Goal: Task Accomplishment & Management: Complete application form

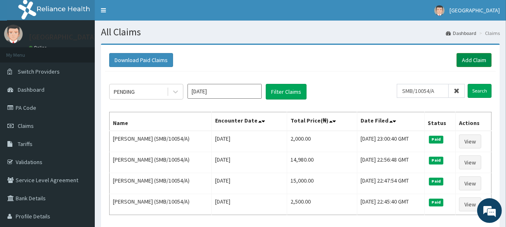
click at [469, 56] on link "Add Claim" at bounding box center [473, 60] width 35 height 14
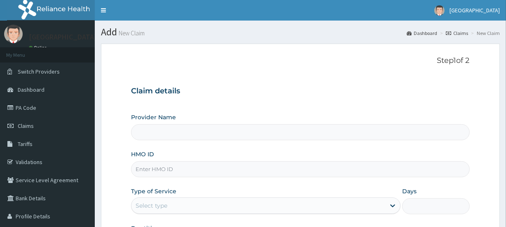
click at [156, 169] on input "HMO ID" at bounding box center [300, 169] width 338 height 16
paste input "SMB/10054/A"
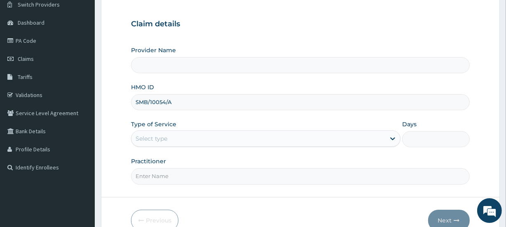
scroll to position [97, 0]
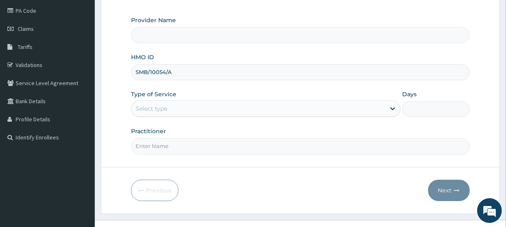
type input "SMB/10054/A"
type input "[GEOGRAPHIC_DATA]"
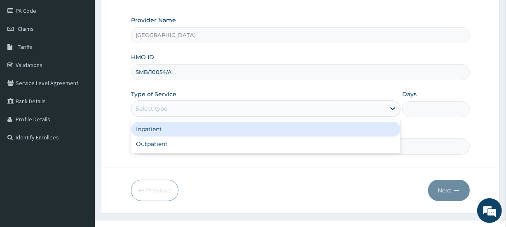
click at [142, 105] on div "Select type" at bounding box center [151, 109] width 32 height 8
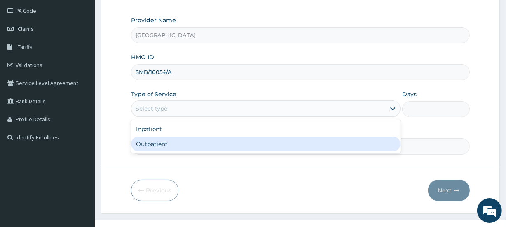
click at [164, 145] on div "Outpatient" at bounding box center [265, 144] width 269 height 15
type input "1"
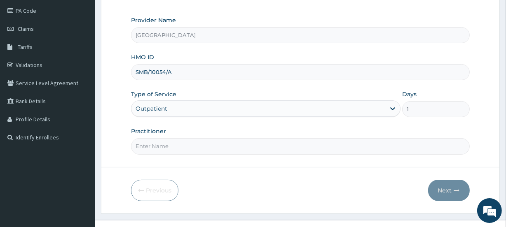
click at [164, 145] on input "Practitioner" at bounding box center [300, 146] width 338 height 16
click at [140, 146] on input "sanusi" at bounding box center [300, 146] width 338 height 16
type input "Sanusi"
click at [445, 189] on button "Next" at bounding box center [449, 190] width 42 height 21
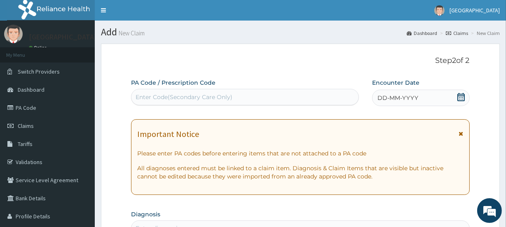
click at [188, 90] on div "Enter Code(Secondary Care Only)" at bounding box center [244, 97] width 227 height 16
paste input "PA/8ADB4E"
type input "PA/8ADB4E"
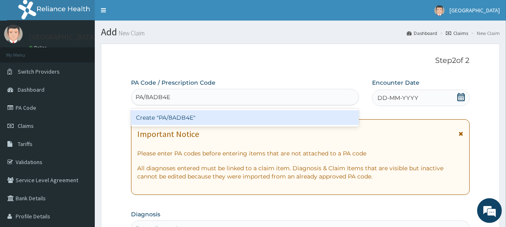
click at [191, 119] on div "Create "PA/8ADB4E"" at bounding box center [244, 117] width 227 height 15
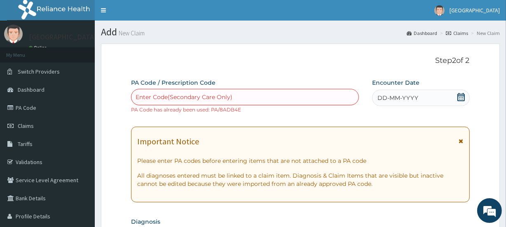
click at [166, 97] on div "Enter Code(Secondary Care Only)" at bounding box center [183, 97] width 97 height 8
paste input "PA/C1D16F"
type input "PA/C1D16F"
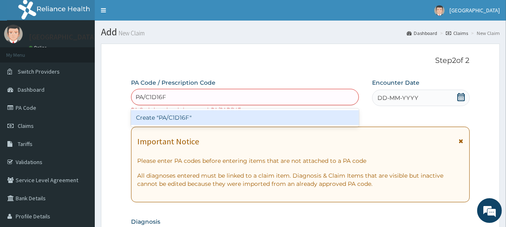
click at [177, 114] on div "Create "PA/C1D16F"" at bounding box center [244, 117] width 227 height 15
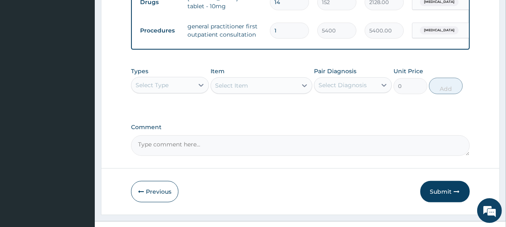
scroll to position [361, 0]
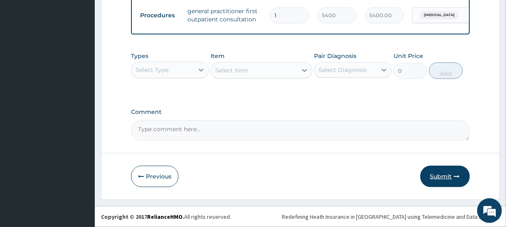
click at [442, 176] on button "Submit" at bounding box center [444, 176] width 49 height 21
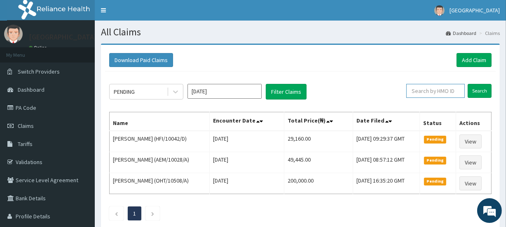
click at [436, 90] on input "text" at bounding box center [435, 91] width 58 height 14
paste input "PA/7F47A0"
click at [432, 91] on input "PA/7F47A0" at bounding box center [423, 91] width 52 height 14
type input "P"
click at [482, 91] on input "Search" at bounding box center [479, 91] width 24 height 14
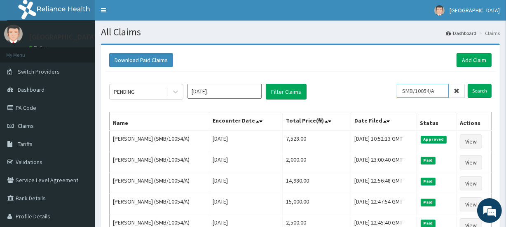
click at [441, 91] on input "SMB/10054/A" at bounding box center [423, 91] width 52 height 14
type input "S"
click at [478, 91] on input "Search" at bounding box center [479, 91] width 24 height 14
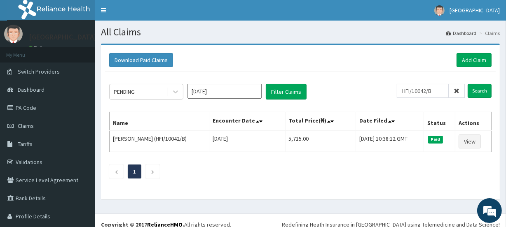
click at [334, 177] on ul "1" at bounding box center [300, 172] width 382 height 14
click at [407, 89] on input "HFI/10042/B" at bounding box center [423, 91] width 52 height 14
click at [473, 89] on input "Search" at bounding box center [479, 91] width 24 height 14
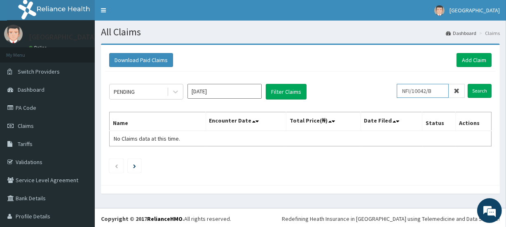
click at [406, 90] on input "NFI/10042/B" at bounding box center [423, 91] width 52 height 14
type input "HFI/10042/B"
click at [471, 90] on input "Search" at bounding box center [479, 91] width 24 height 14
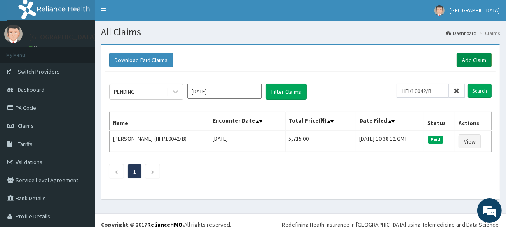
click at [467, 60] on link "Add Claim" at bounding box center [473, 60] width 35 height 14
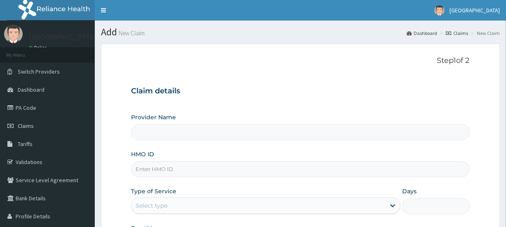
click at [156, 171] on input "HMO ID" at bounding box center [300, 169] width 338 height 16
type input "HFI/1"
type input "[GEOGRAPHIC_DATA]"
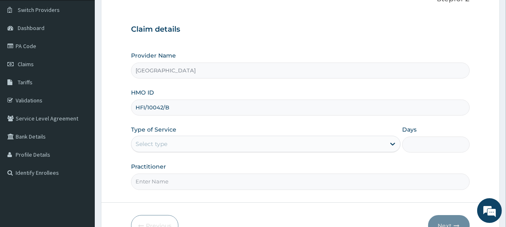
scroll to position [110, 0]
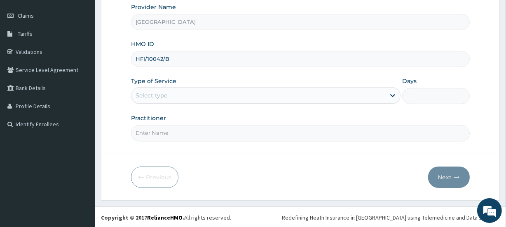
type input "HFI/10042/B"
click at [149, 94] on div "Select type" at bounding box center [151, 95] width 32 height 8
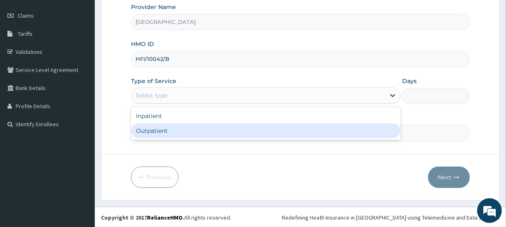
click at [152, 127] on div "Outpatient" at bounding box center [265, 131] width 269 height 15
type input "1"
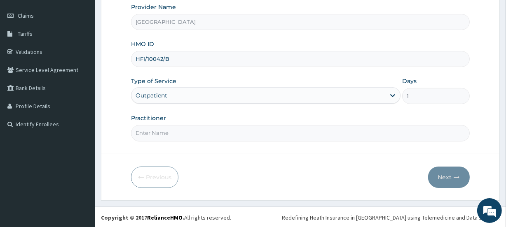
scroll to position [0, 0]
click at [152, 133] on input "Practitioner" at bounding box center [300, 133] width 338 height 16
type input "OLAMIDE"
click at [441, 176] on button "Next" at bounding box center [449, 177] width 42 height 21
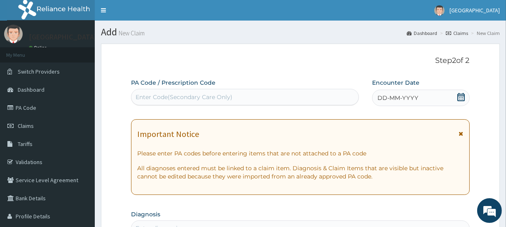
click at [195, 94] on div "Enter Code(Secondary Care Only)" at bounding box center [183, 97] width 97 height 8
paste input "PA/E9F612"
type input "PA/E9F612"
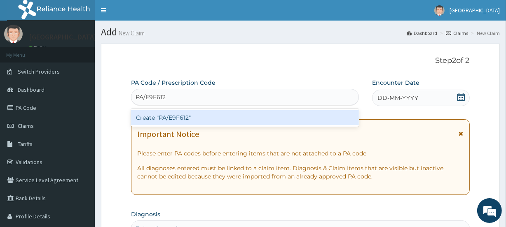
click at [192, 117] on div "Create "PA/E9F612"" at bounding box center [244, 117] width 227 height 15
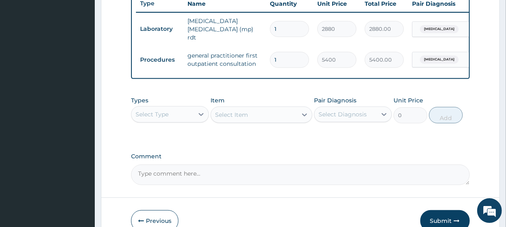
scroll to position [320, 0]
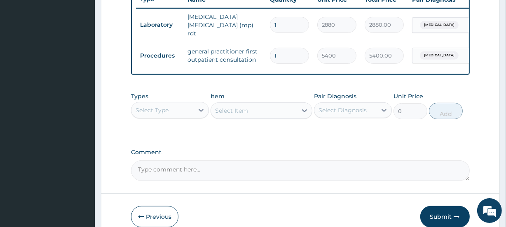
click at [158, 113] on div "Select Type" at bounding box center [151, 110] width 33 height 8
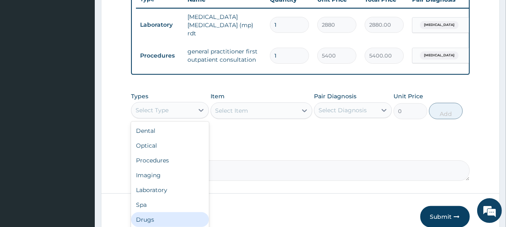
click at [154, 220] on div "Drugs" at bounding box center [170, 219] width 78 height 15
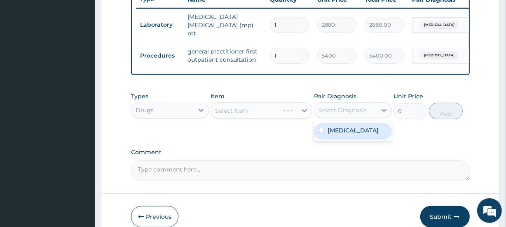
click at [339, 107] on div "Select Diagnosis" at bounding box center [342, 110] width 48 height 8
click at [342, 128] on label "[MEDICAL_DATA]" at bounding box center [352, 130] width 51 height 8
checkbox input "true"
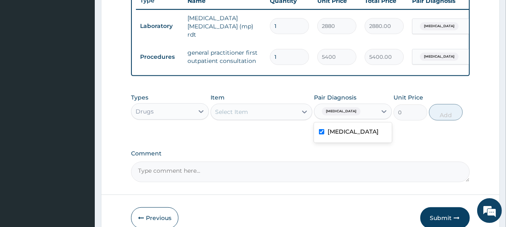
scroll to position [343, 0]
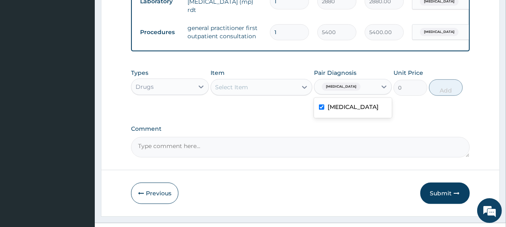
click at [263, 88] on div "Select Item" at bounding box center [254, 87] width 86 height 13
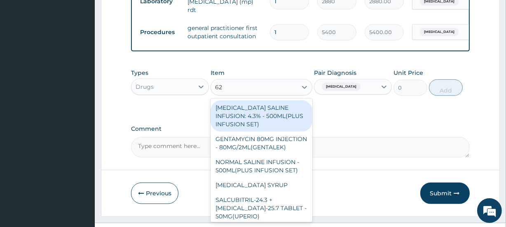
type input "625"
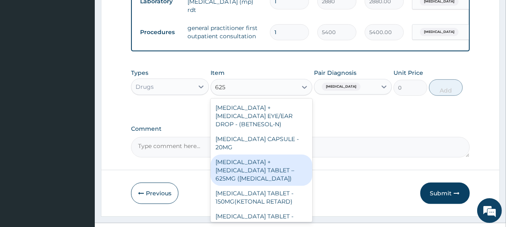
click at [258, 172] on div "[MEDICAL_DATA] + [MEDICAL_DATA] TABLET – 625MG ([MEDICAL_DATA])" at bounding box center [260, 170] width 101 height 31
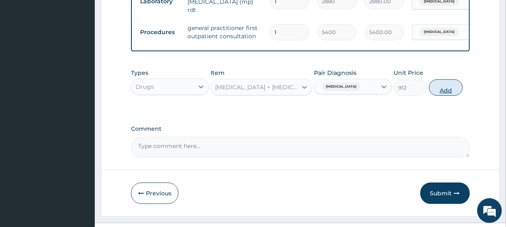
click at [450, 92] on button "Add" at bounding box center [446, 87] width 34 height 16
type input "0"
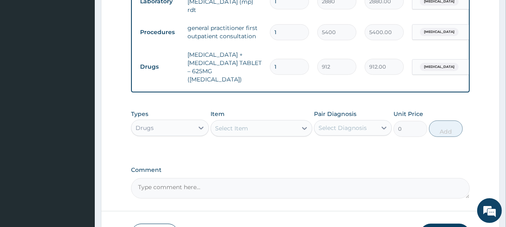
click at [299, 60] on input "1" at bounding box center [289, 67] width 39 height 16
type input "2"
type input "1824.00"
type input "3"
type input "2736.00"
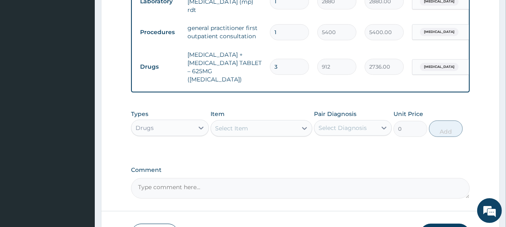
type input "4"
type input "3648.00"
type input "5"
type input "4560.00"
type input "6"
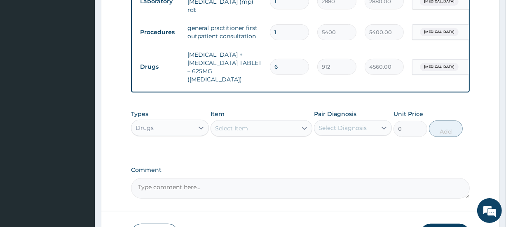
type input "5472.00"
type input "7"
type input "6384.00"
click at [287, 65] on input "7" at bounding box center [289, 67] width 39 height 16
type input "8"
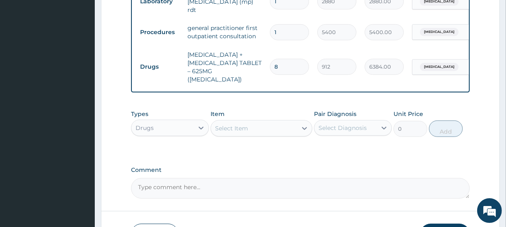
type input "7296.00"
type input "9"
type input "8208.00"
type input "10"
type input "9120.00"
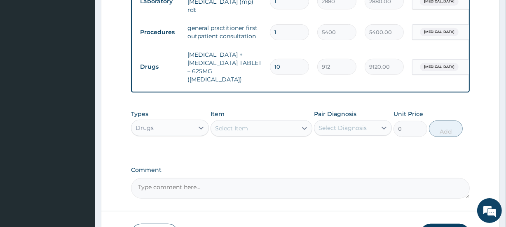
click at [237, 122] on div "Select Item" at bounding box center [254, 128] width 86 height 13
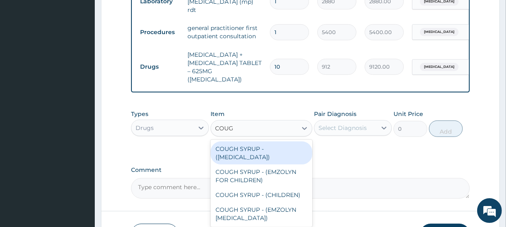
type input "COUGH"
click at [265, 152] on div "COUGH SYRUP - (EXPECTORANT)" at bounding box center [260, 153] width 101 height 23
type input "1520"
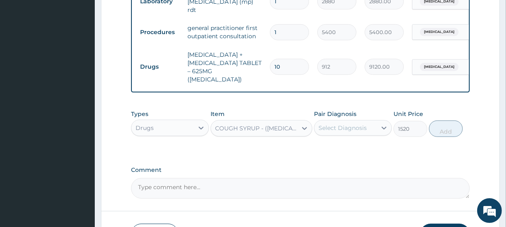
click at [349, 130] on div "Select Diagnosis" at bounding box center [342, 128] width 48 height 8
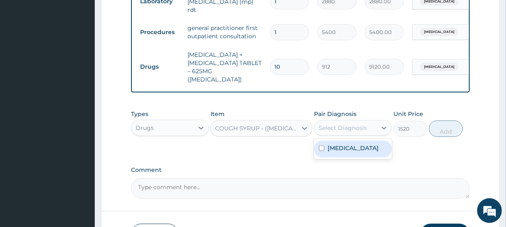
click at [350, 146] on div "Malaria" at bounding box center [353, 149] width 78 height 17
checkbox input "true"
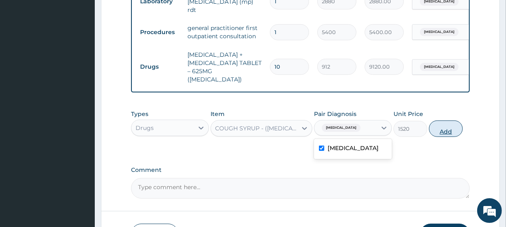
click at [446, 132] on button "Add" at bounding box center [446, 129] width 34 height 16
type input "0"
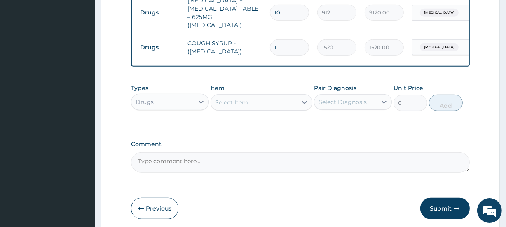
scroll to position [431, 0]
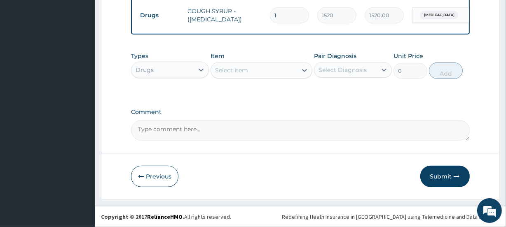
click at [246, 70] on div "Select Item" at bounding box center [231, 70] width 33 height 8
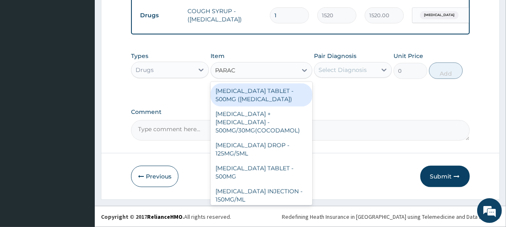
type input "PARACE"
click at [264, 93] on div "PARACETAMOL TABLET - 500MG (PANADOL)" at bounding box center [260, 95] width 101 height 23
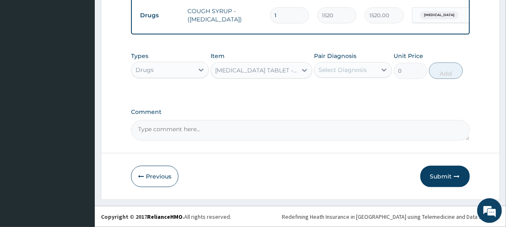
type input "57"
click at [355, 71] on div "Select Diagnosis" at bounding box center [342, 70] width 48 height 8
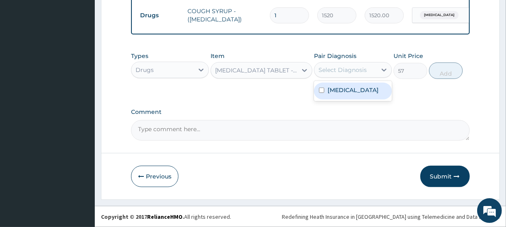
click at [350, 88] on div "Malaria" at bounding box center [353, 91] width 78 height 17
checkbox input "true"
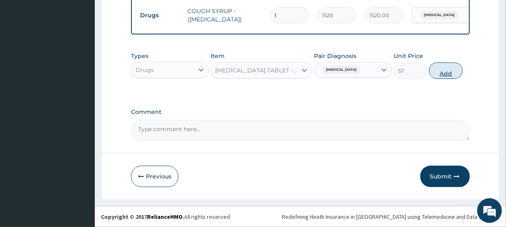
click at [447, 73] on button "Add" at bounding box center [446, 71] width 34 height 16
type input "0"
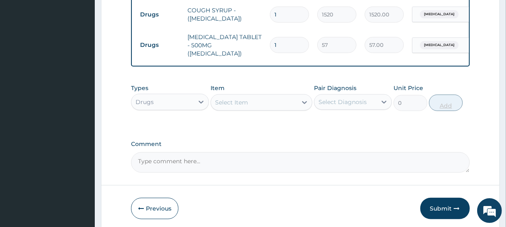
type input "2"
type input "114.00"
type input "3"
type input "171.00"
type input "4"
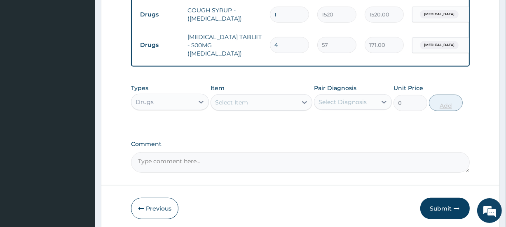
type input "228.00"
type input "5"
type input "285.00"
type input "6"
type input "342.00"
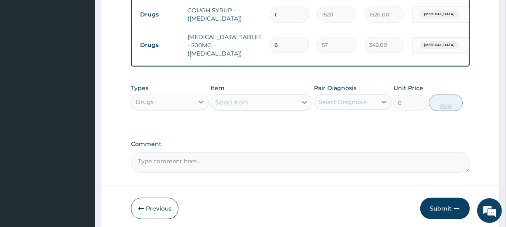
type input "7"
type input "399.00"
type input "8"
type input "456.00"
type input "9"
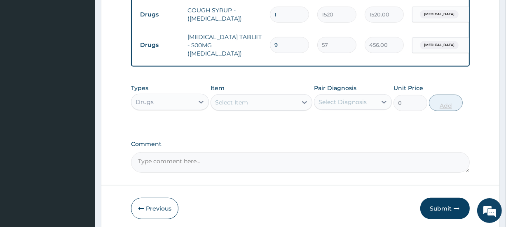
type input "513.00"
type input "10"
type input "570.00"
type input "11"
type input "627.00"
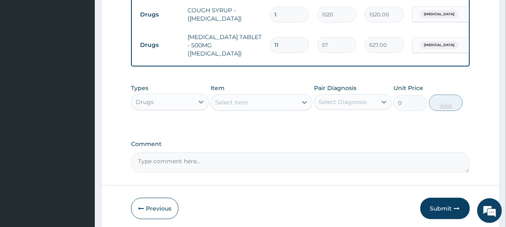
type input "12"
type input "684.00"
type input "13"
type input "741.00"
type input "14"
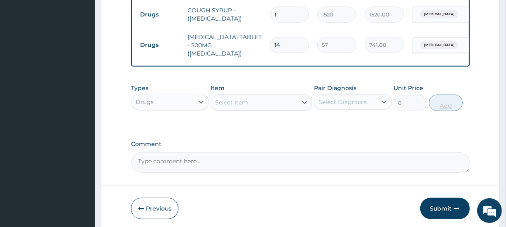
type input "798.00"
type input "15"
type input "855.00"
type input "16"
type input "912.00"
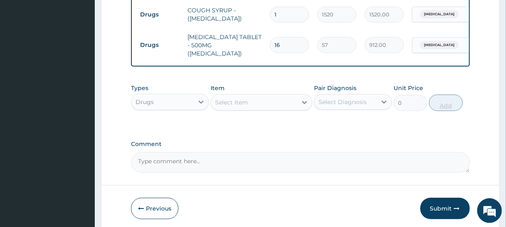
type input "17"
type input "969.00"
type input "18"
type input "1026.00"
type input "19"
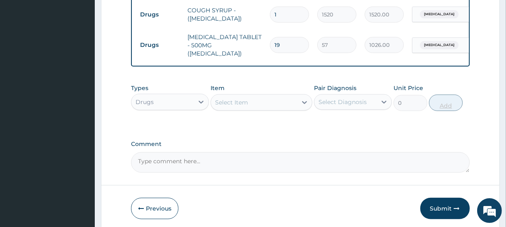
type input "1083.00"
type input "20"
type input "1140.00"
type input "19"
type input "1083.00"
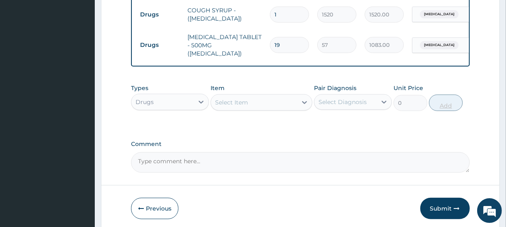
type input "18"
type input "1026.00"
click at [252, 99] on div "Select Item" at bounding box center [254, 102] width 86 height 13
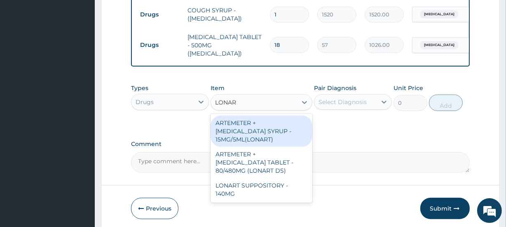
type input "LONART"
click at [258, 125] on div "ARTEMETER + LUMEFANTRINE SYRUP - 15MG/5ML(LONART)" at bounding box center [260, 131] width 101 height 31
type input "2280"
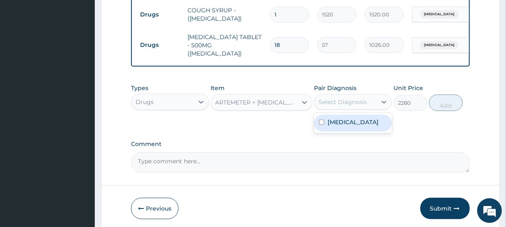
click at [353, 100] on div "Select Diagnosis" at bounding box center [342, 102] width 48 height 8
click at [350, 115] on div "Malaria" at bounding box center [353, 123] width 78 height 17
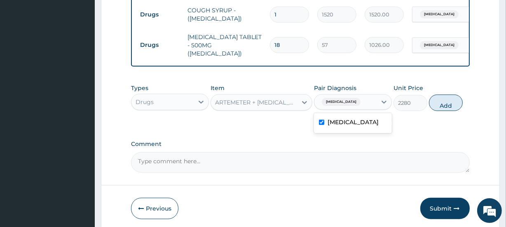
checkbox input "true"
click at [446, 102] on button "Add" at bounding box center [446, 103] width 34 height 16
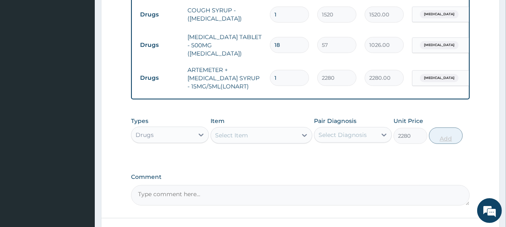
type input "0"
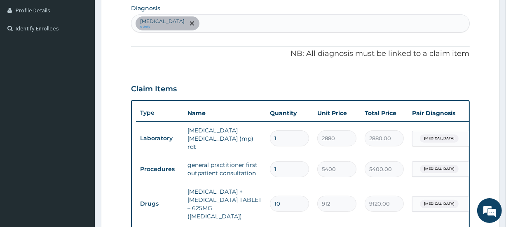
scroll to position [170, 0]
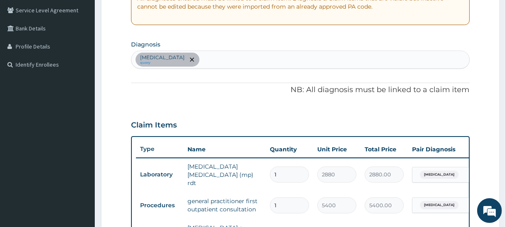
click at [244, 88] on p "NB: All diagnosis must be linked to a claim item" at bounding box center [300, 90] width 338 height 11
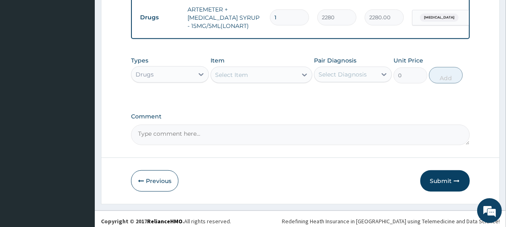
scroll to position [492, 0]
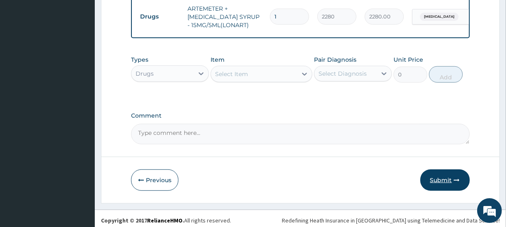
click at [441, 175] on button "Submit" at bounding box center [444, 180] width 49 height 21
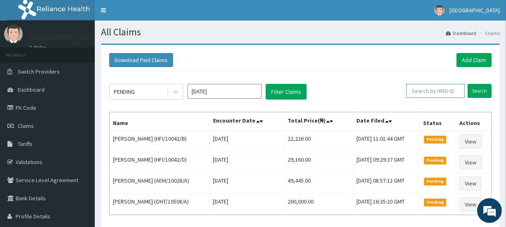
click at [436, 91] on input "text" at bounding box center [435, 91] width 58 height 14
paste input "HFI/10042/B"
click at [477, 91] on input "Search" at bounding box center [479, 91] width 24 height 14
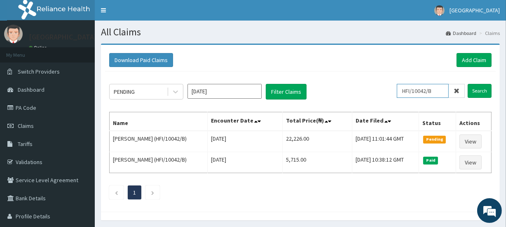
click at [441, 93] on input "HFI/10042/B" at bounding box center [423, 91] width 52 height 14
type input "H"
paste input "HSE/10215/A"
type input "HSE/10215/A"
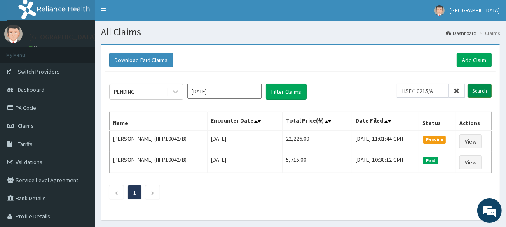
click at [476, 92] on input "Search" at bounding box center [479, 91] width 24 height 14
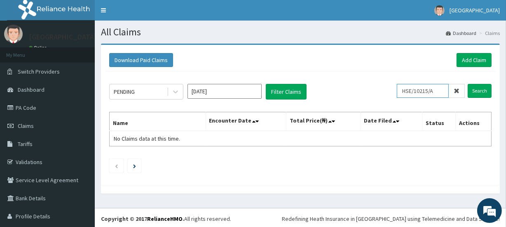
click at [432, 91] on input "HSE/10215/A" at bounding box center [423, 91] width 52 height 14
drag, startPoint x: 432, startPoint y: 91, endPoint x: 399, endPoint y: 89, distance: 33.4
click at [399, 89] on input "HSE/10215/A" at bounding box center [423, 91] width 52 height 14
click at [410, 91] on input "hes/10215/a" at bounding box center [423, 91] width 52 height 14
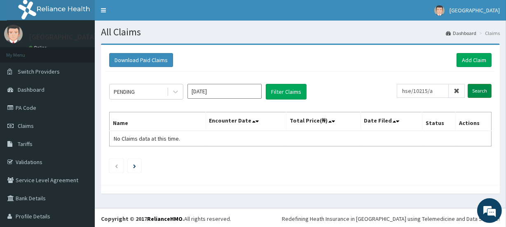
click at [472, 89] on input "Search" at bounding box center [479, 91] width 24 height 14
click at [432, 90] on input "hse/10215/a" at bounding box center [423, 91] width 52 height 14
type input "h"
paste input "FMP/10020/B"
click at [472, 92] on input "Search" at bounding box center [479, 91] width 24 height 14
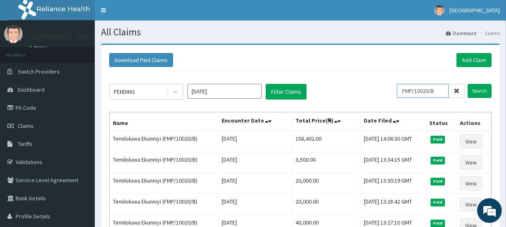
click at [442, 92] on input "FMP/10020/B" at bounding box center [423, 91] width 52 height 14
type input "F"
paste input "XPS/10643/A"
click at [476, 90] on input "Search" at bounding box center [479, 91] width 24 height 14
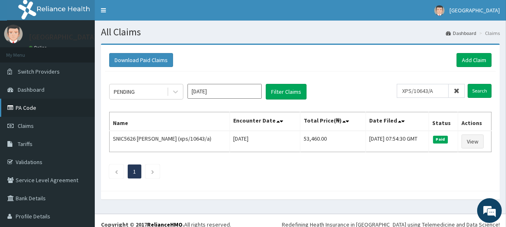
click at [33, 109] on link "PA Code" at bounding box center [47, 108] width 95 height 18
click at [435, 89] on input "XPS/10643/A" at bounding box center [423, 91] width 52 height 14
type input "X"
paste input "PA/9B01EF"
click at [435, 89] on input "PA/9B01EF" at bounding box center [423, 91] width 52 height 14
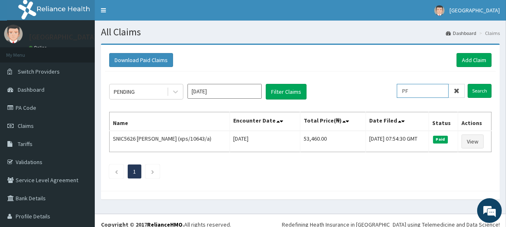
type input "F"
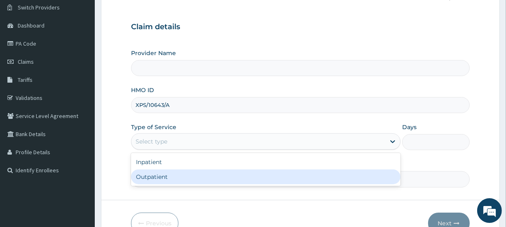
click at [161, 174] on div "Outpatient" at bounding box center [265, 177] width 269 height 15
type input "1"
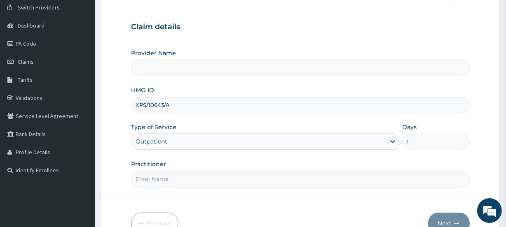
click at [161, 174] on input "Practitioner" at bounding box center [300, 179] width 338 height 16
type input "ESTH"
type input "[GEOGRAPHIC_DATA]"
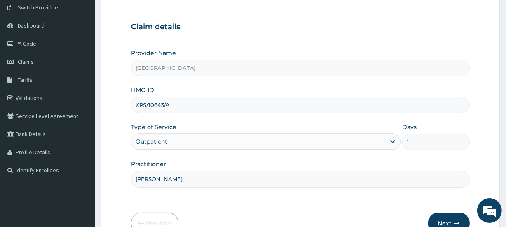
type input "[PERSON_NAME]"
click at [444, 217] on button "Next" at bounding box center [449, 223] width 42 height 21
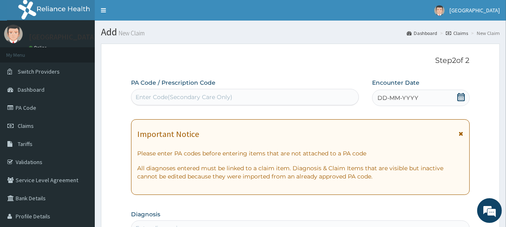
click at [188, 96] on div "Enter Code(Secondary Care Only)" at bounding box center [183, 97] width 97 height 8
paste input "PA/9B01EF"
type input "PA/9B01EF"
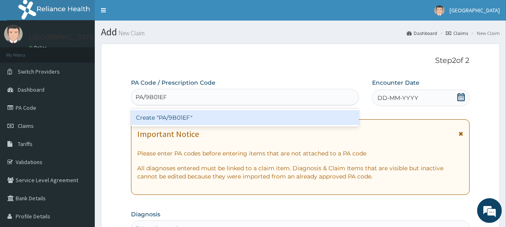
click at [189, 119] on div "Create "PA/9B01EF"" at bounding box center [244, 117] width 227 height 15
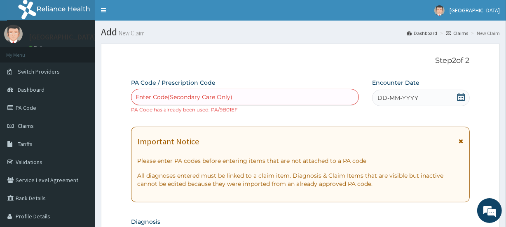
click at [179, 96] on div "Enter Code(Secondary Care Only)" at bounding box center [183, 97] width 97 height 8
paste input "PA/B2DF66"
type input "PA/B2DF66"
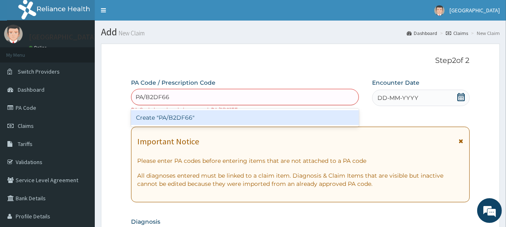
click at [183, 114] on div "Create "PA/B2DF66"" at bounding box center [244, 117] width 227 height 15
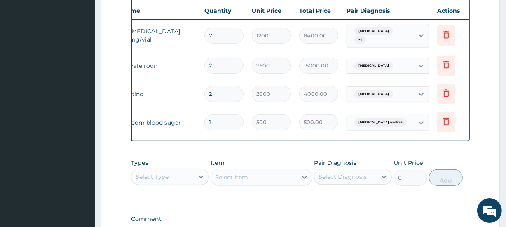
scroll to position [0, 75]
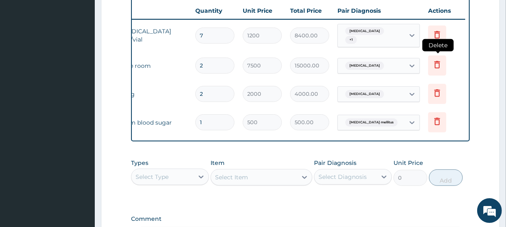
click at [437, 63] on icon at bounding box center [437, 65] width 10 height 10
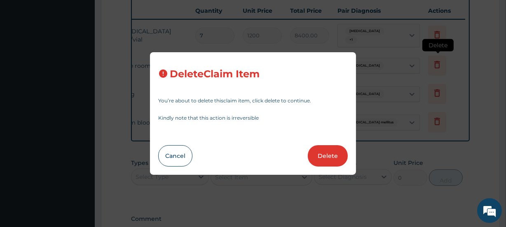
click at [437, 63] on div "Delete Claim Item You’re about to delete this claim item , click delete to cont…" at bounding box center [253, 113] width 506 height 227
click at [320, 155] on button "Delete" at bounding box center [328, 155] width 40 height 21
type input "2000"
type input "4000.00"
type input "1"
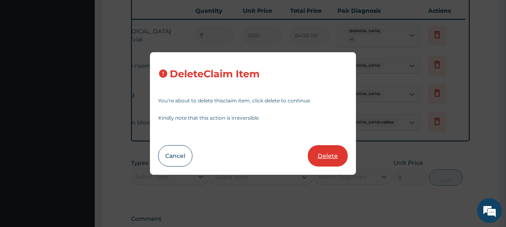
type input "500"
type input "500.00"
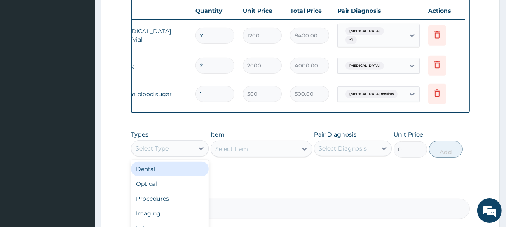
click at [163, 152] on div "Select Type" at bounding box center [151, 149] width 33 height 8
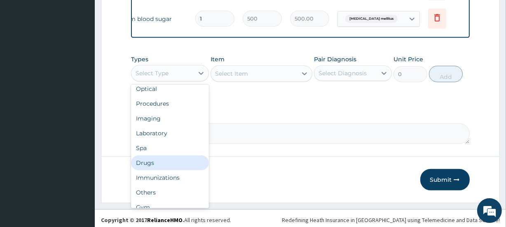
scroll to position [28, 0]
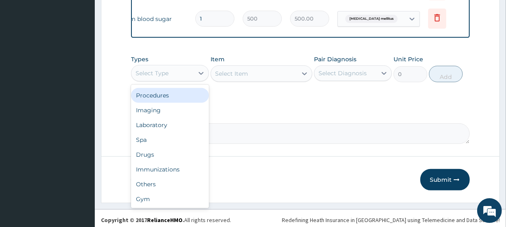
click at [163, 98] on div "Procedures" at bounding box center [170, 95] width 78 height 15
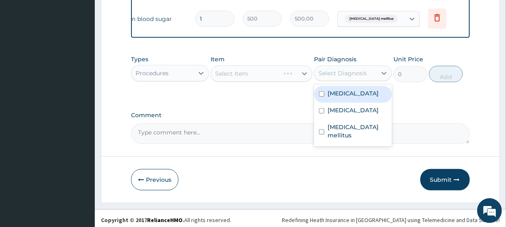
click at [343, 75] on div "Select Diagnosis" at bounding box center [342, 73] width 48 height 8
click at [343, 92] on label "Malaria" at bounding box center [352, 93] width 51 height 8
checkbox input "true"
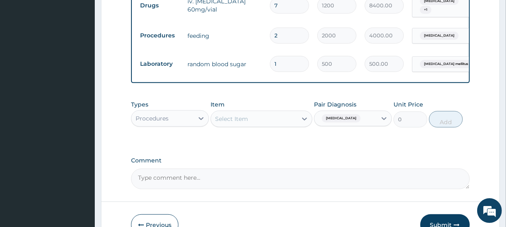
scroll to position [349, 0]
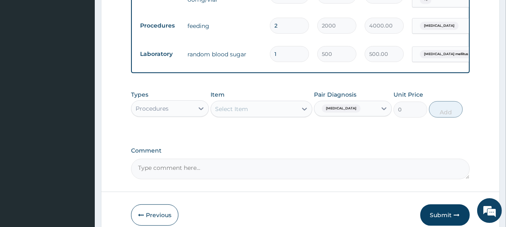
click at [253, 111] on div "Select Item" at bounding box center [254, 109] width 86 height 13
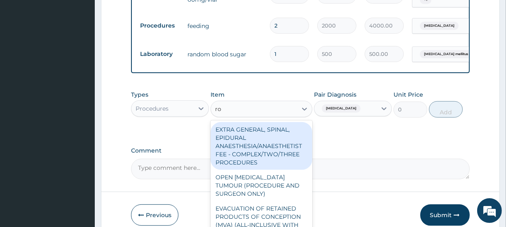
type input "r"
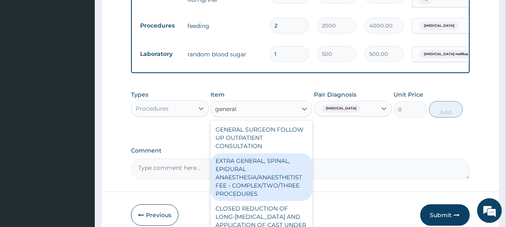
type input "general w"
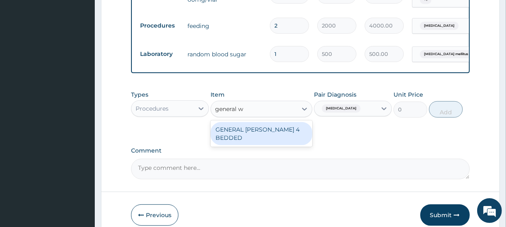
click at [264, 131] on div "GENERAL WARD 4 BEDDED" at bounding box center [260, 133] width 101 height 23
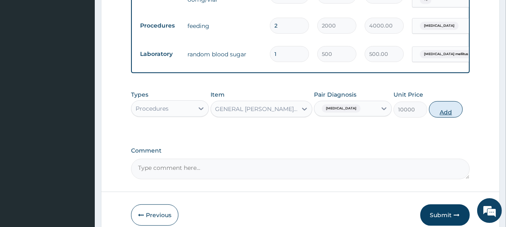
click at [446, 114] on button "Add" at bounding box center [446, 109] width 34 height 16
type input "0"
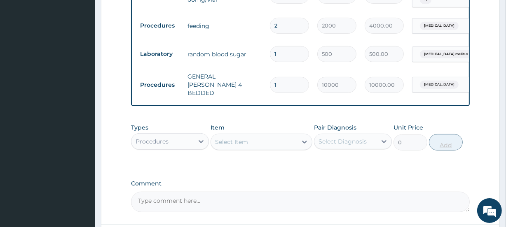
type input "2"
type input "20000.00"
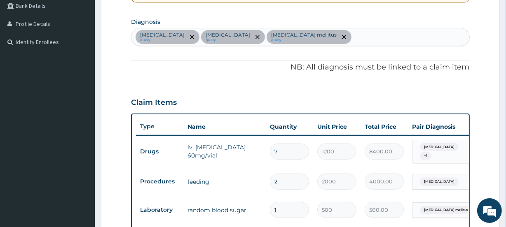
scroll to position [194, 0]
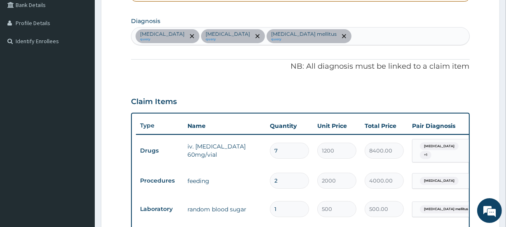
click at [297, 36] on div "Malaria query Sepsis query Diabetes mellitus query" at bounding box center [299, 36] width 337 height 17
type input "hyperlip"
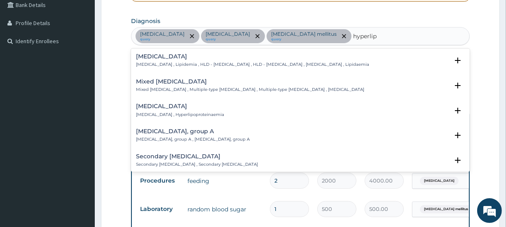
click at [289, 64] on p "Hyperlipidemia , Lipidemia , HLD - Hyperlipidemia , HLD - Hyperlipidaemia , Hyp…" at bounding box center [252, 65] width 233 height 6
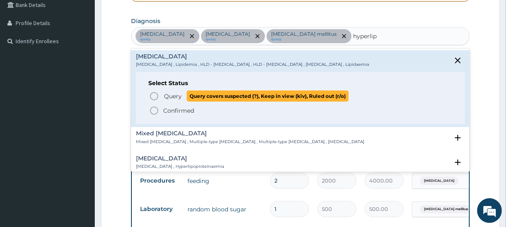
click at [173, 97] on span "Query" at bounding box center [173, 96] width 18 height 8
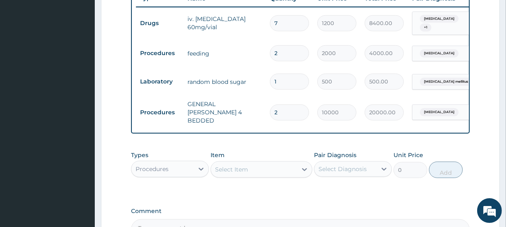
scroll to position [324, 0]
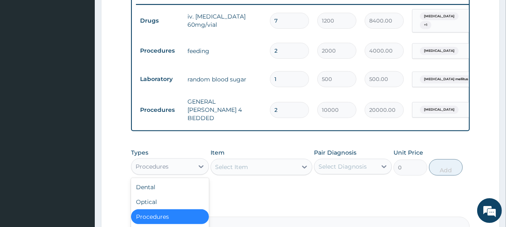
click at [162, 167] on div "Procedures" at bounding box center [151, 167] width 33 height 8
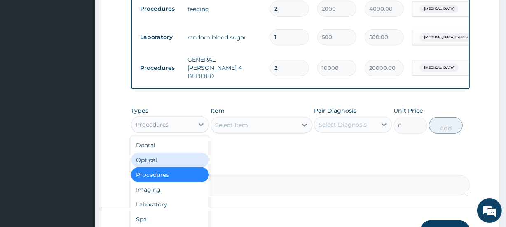
scroll to position [418, 0]
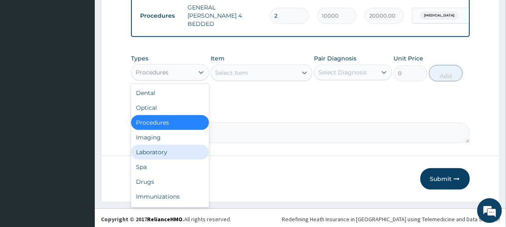
click at [149, 151] on div "Laboratory" at bounding box center [170, 152] width 78 height 15
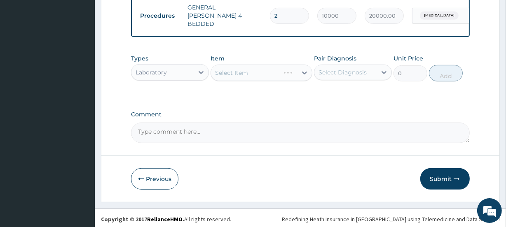
click at [350, 68] on div "Select Diagnosis" at bounding box center [342, 72] width 48 height 8
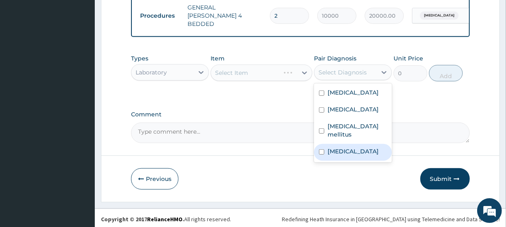
click at [348, 147] on label "Hyperlipidemia" at bounding box center [352, 151] width 51 height 8
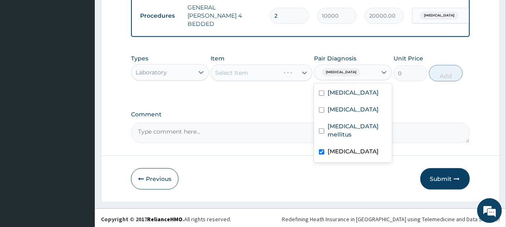
click at [348, 147] on label "Hyperlipidemia" at bounding box center [352, 151] width 51 height 8
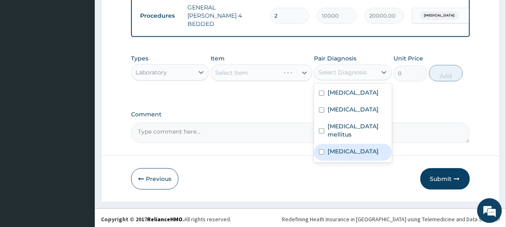
click at [348, 147] on label "Hyperlipidemia" at bounding box center [352, 151] width 51 height 8
checkbox input "true"
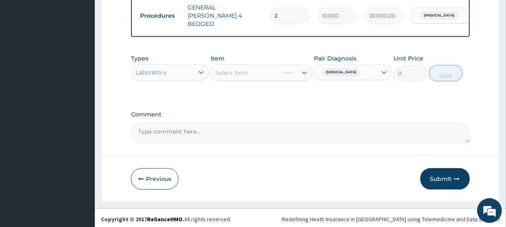
click at [439, 111] on label "Comment" at bounding box center [300, 114] width 338 height 7
click at [439, 123] on textarea "Comment" at bounding box center [300, 133] width 338 height 21
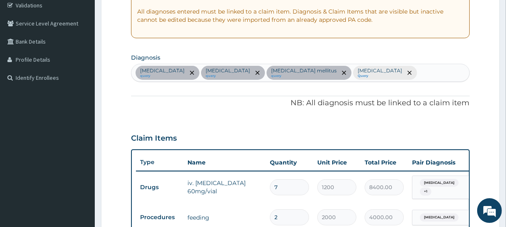
scroll to position [95, 0]
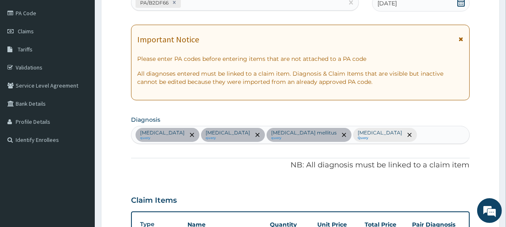
click at [351, 137] on div "Malaria query Sepsis query Diabetes mellitus query Hyperlipidemia Query" at bounding box center [299, 134] width 337 height 17
type input "respi"
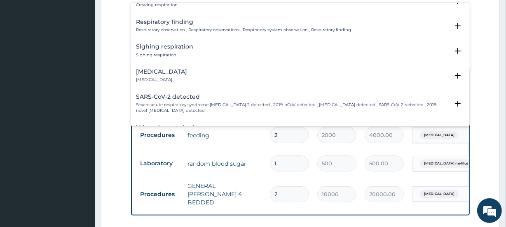
scroll to position [689, 0]
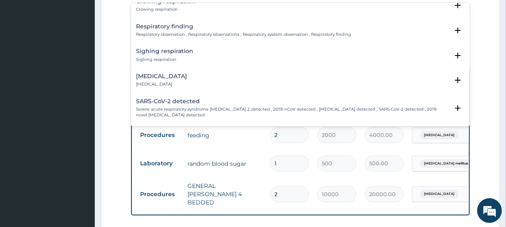
click at [222, 23] on h4 "Respiratory finding" at bounding box center [243, 26] width 215 height 6
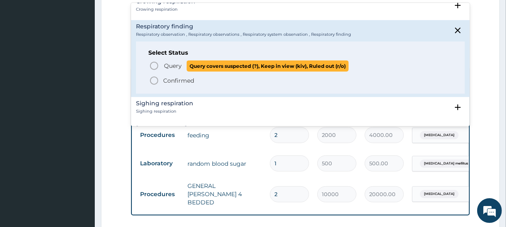
click at [173, 62] on span "Query" at bounding box center [173, 66] width 18 height 8
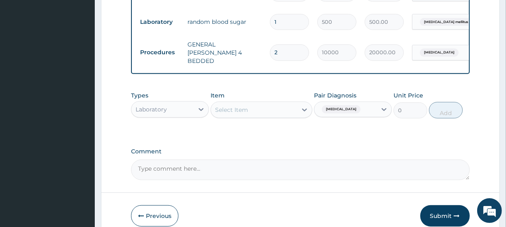
scroll to position [398, 0]
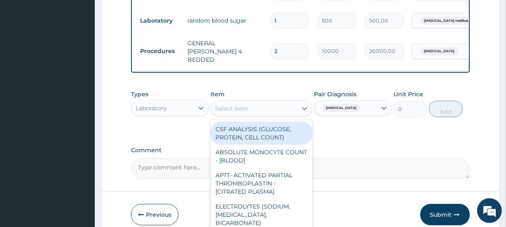
click at [262, 102] on div "Select Item" at bounding box center [254, 108] width 86 height 13
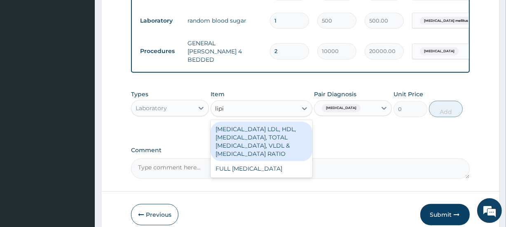
type input "lipid"
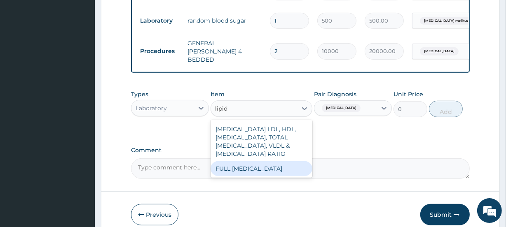
click at [257, 161] on div "FULL LIPID PROFILE" at bounding box center [260, 168] width 101 height 15
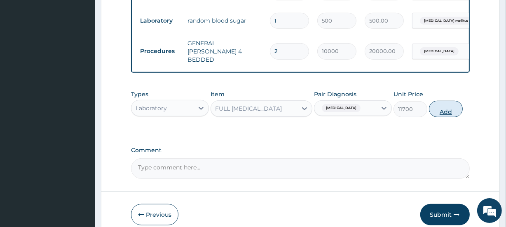
click at [446, 101] on button "Add" at bounding box center [446, 109] width 34 height 16
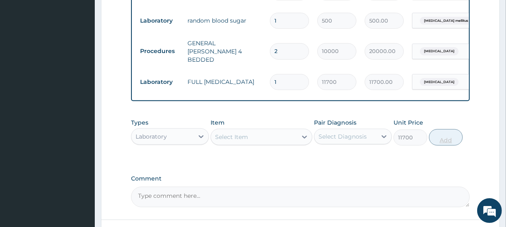
type input "0"
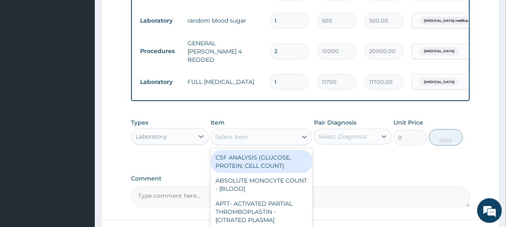
click at [264, 131] on div "Select Item" at bounding box center [254, 137] width 86 height 13
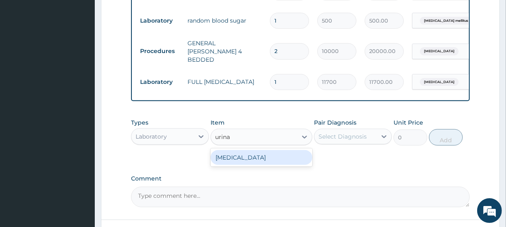
type input "urinal"
click at [262, 150] on div "URINALYSIS" at bounding box center [260, 157] width 101 height 15
type input "3150"
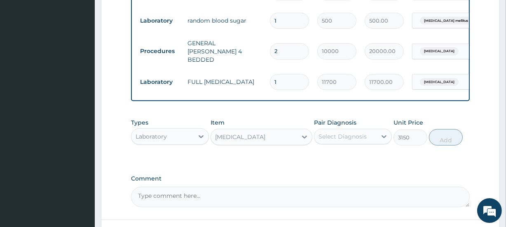
click at [358, 133] on div "Select Diagnosis" at bounding box center [342, 137] width 48 height 8
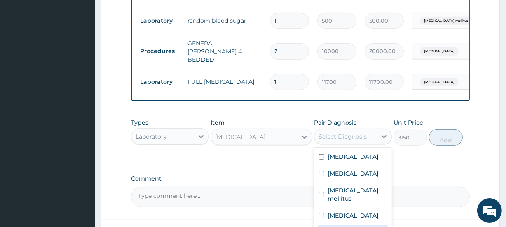
checkbox input "true"
click at [444, 129] on button "Add" at bounding box center [446, 137] width 34 height 16
type input "0"
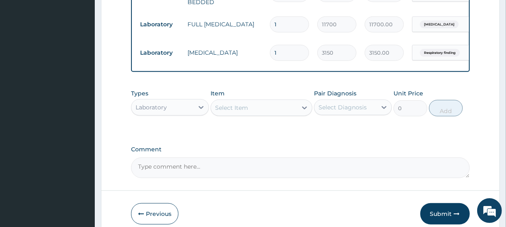
scroll to position [469, 0]
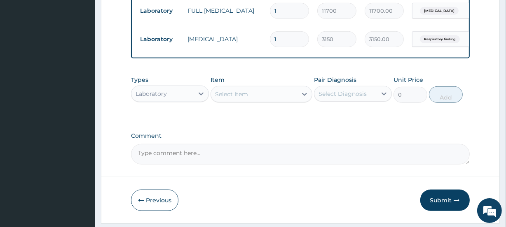
click at [233, 88] on div "Select Item" at bounding box center [254, 94] width 86 height 13
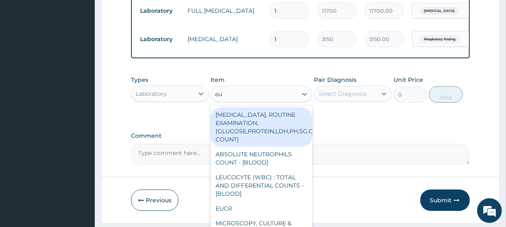
type input "euc"
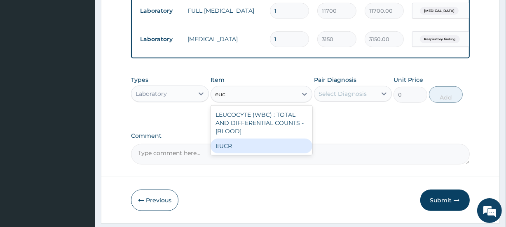
click at [233, 139] on div "EUCR" at bounding box center [260, 146] width 101 height 15
type input "10800"
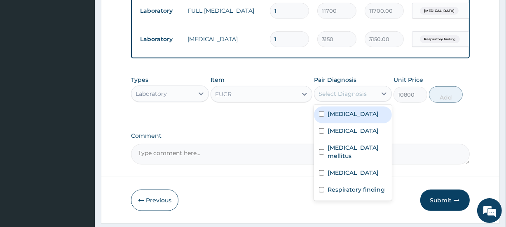
click at [335, 90] on div "Select Diagnosis" at bounding box center [342, 94] width 48 height 8
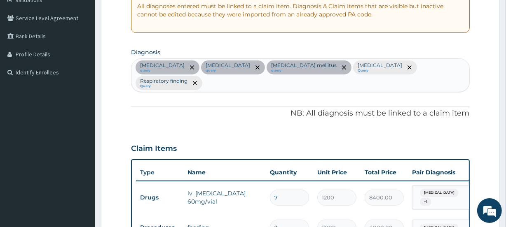
scroll to position [160, 0]
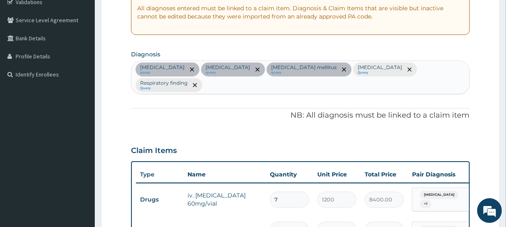
click at [409, 69] on div "Malaria query Sepsis query Diabetes mellitus query Hyperlipidemia Query Respira…" at bounding box center [299, 77] width 337 height 33
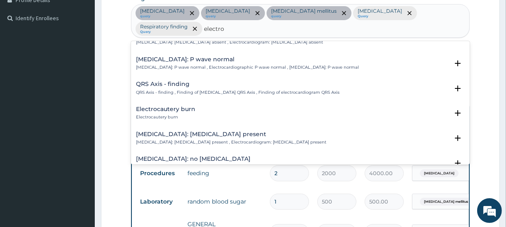
scroll to position [925, 0]
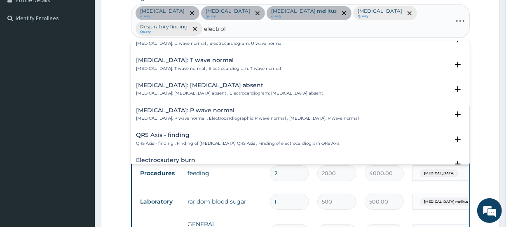
type input "electroly"
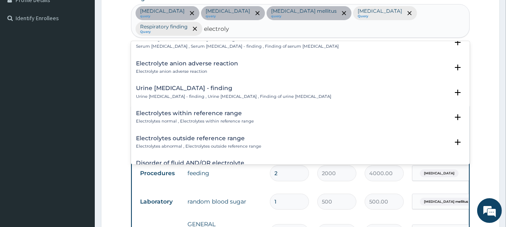
scroll to position [0, 0]
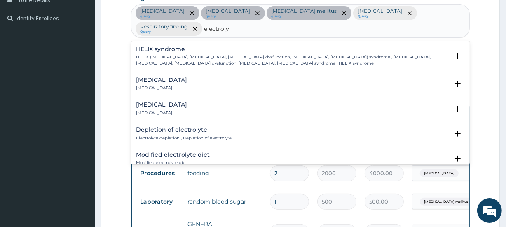
click at [213, 77] on div "Electrolyte imbalance Electrolyte imbalance" at bounding box center [300, 84] width 328 height 14
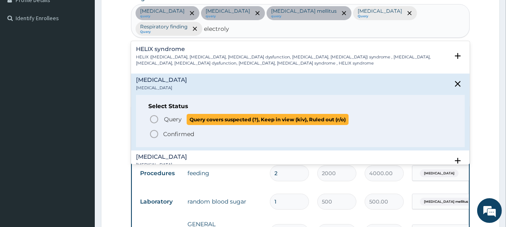
click at [181, 115] on span "Query" at bounding box center [173, 119] width 18 height 8
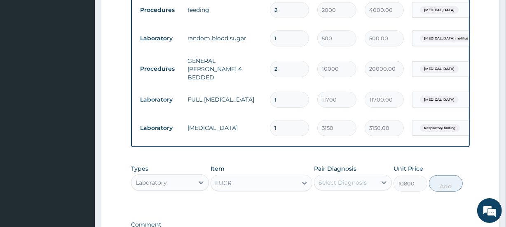
scroll to position [385, 0]
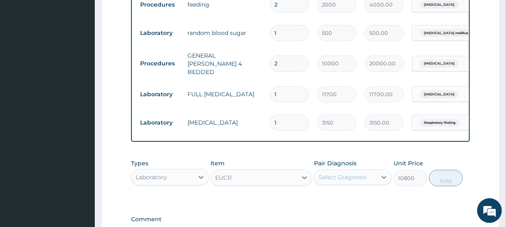
click at [348, 176] on div "Select Diagnosis" at bounding box center [342, 177] width 48 height 8
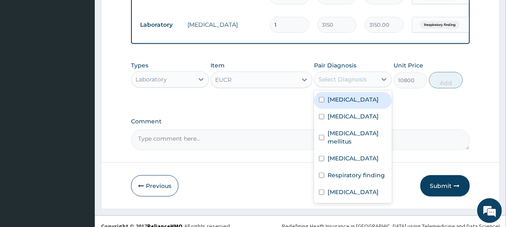
scroll to position [491, 0]
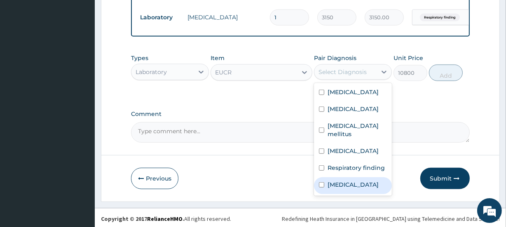
click at [343, 181] on label "Electrolyte imbalance" at bounding box center [352, 185] width 51 height 8
checkbox input "true"
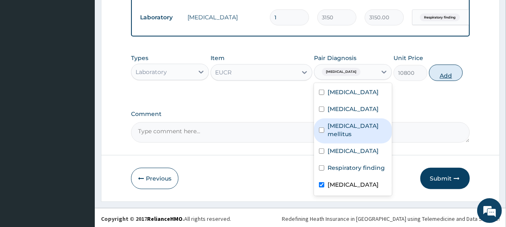
click at [445, 71] on button "Add" at bounding box center [446, 73] width 34 height 16
type input "0"
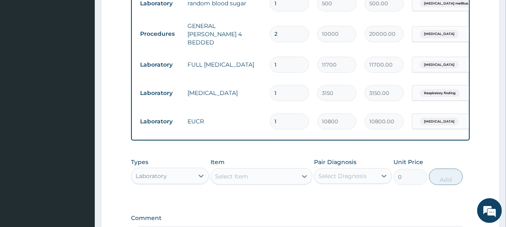
scroll to position [519, 0]
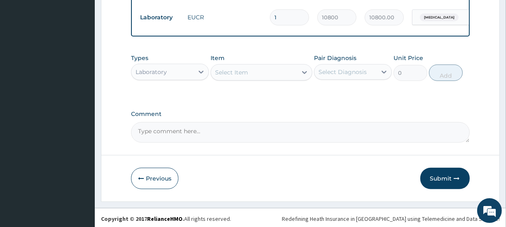
click at [251, 68] on div "Select Item" at bounding box center [254, 72] width 86 height 13
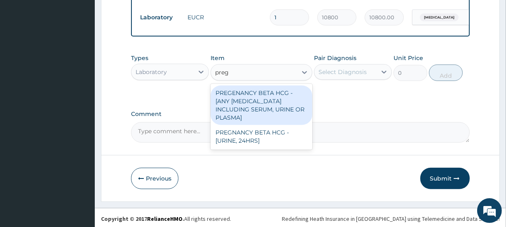
type input "pregn"
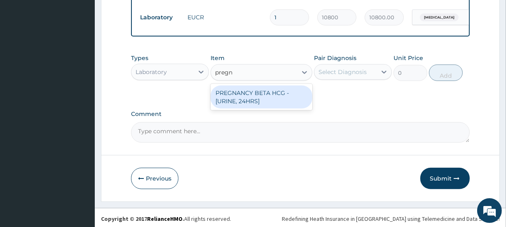
click at [265, 91] on div "PREGNANCY BETA HCG - [URINE, 24HRS]" at bounding box center [260, 97] width 101 height 23
type input "3600"
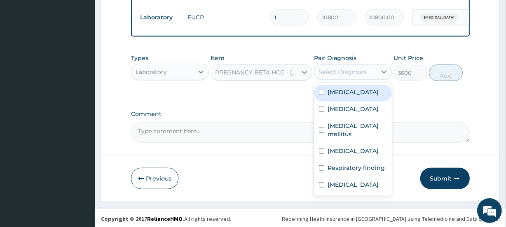
click at [343, 71] on div "Select Diagnosis" at bounding box center [342, 72] width 48 height 8
click at [343, 92] on label "Malaria" at bounding box center [352, 92] width 51 height 8
checkbox input "true"
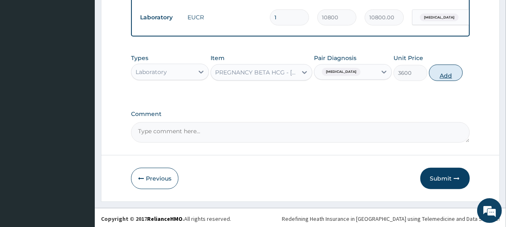
click at [445, 73] on button "Add" at bounding box center [446, 73] width 34 height 16
type input "0"
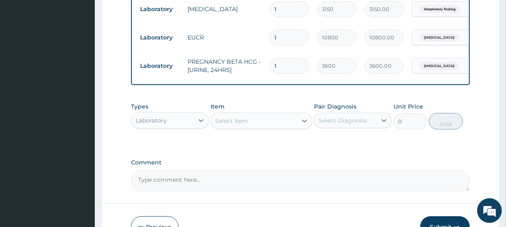
scroll to position [548, 0]
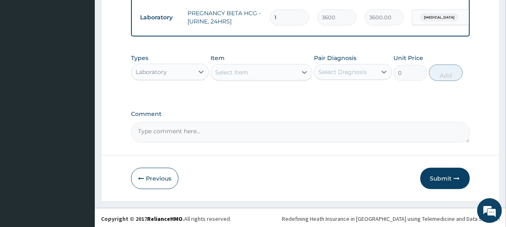
click at [173, 72] on div "Laboratory" at bounding box center [162, 71] width 62 height 13
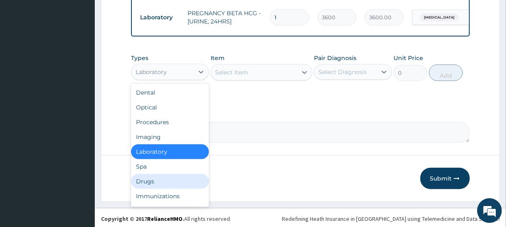
click at [157, 182] on div "Drugs" at bounding box center [170, 181] width 78 height 15
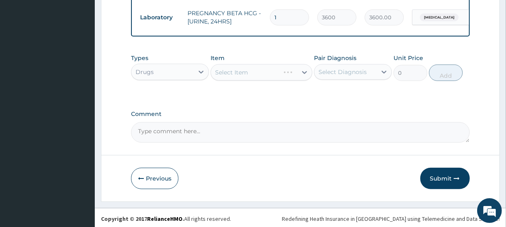
click at [349, 72] on div "Select Diagnosis" at bounding box center [342, 72] width 48 height 8
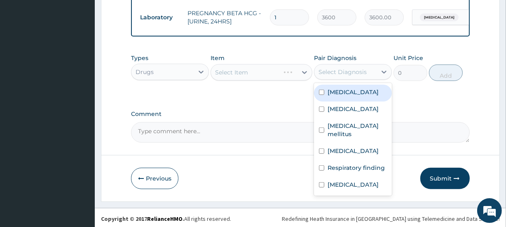
click at [356, 91] on div "Malaria" at bounding box center [353, 93] width 78 height 17
checkbox input "true"
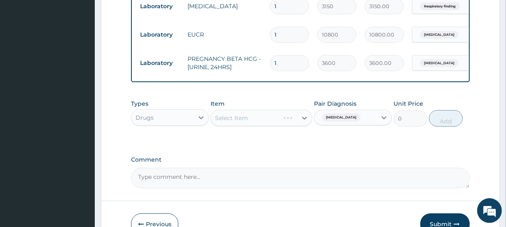
scroll to position [517, 0]
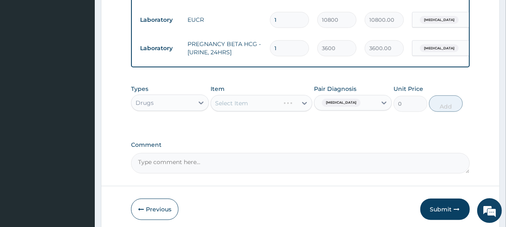
click at [249, 100] on div "Select Item" at bounding box center [254, 103] width 86 height 13
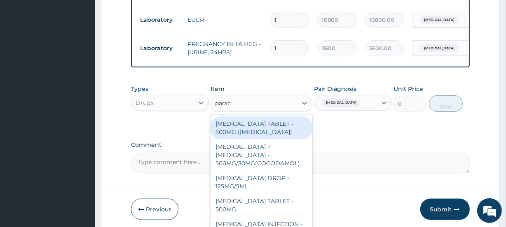
type input "parace"
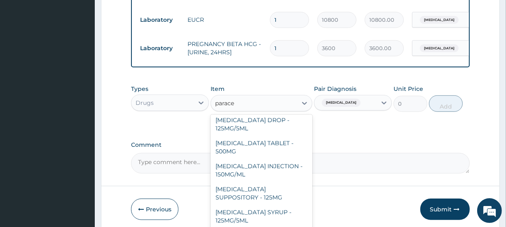
scroll to position [61, 0]
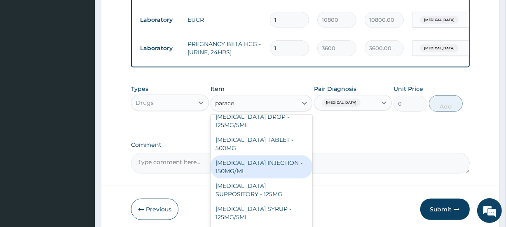
click at [258, 160] on div "PARACETAMOL INJECTION - 150MG/ML" at bounding box center [260, 167] width 101 height 23
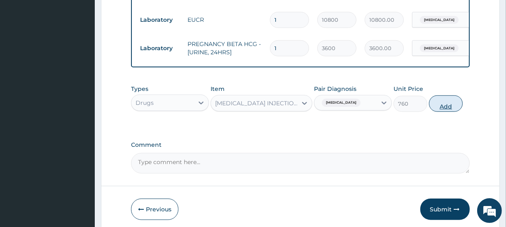
click at [442, 104] on button "Add" at bounding box center [446, 104] width 34 height 16
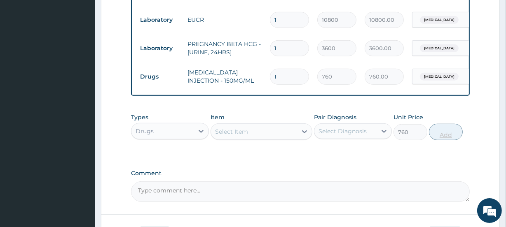
type input "0"
click at [287, 69] on input "1" at bounding box center [289, 77] width 39 height 16
click at [295, 70] on input "1" at bounding box center [289, 77] width 39 height 16
type input "2"
type input "1520.00"
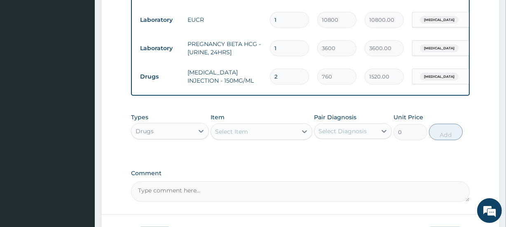
click at [255, 133] on div "Select Item" at bounding box center [254, 131] width 86 height 13
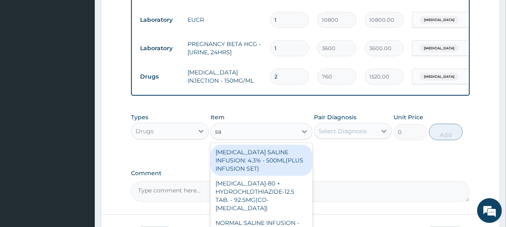
type input "sal"
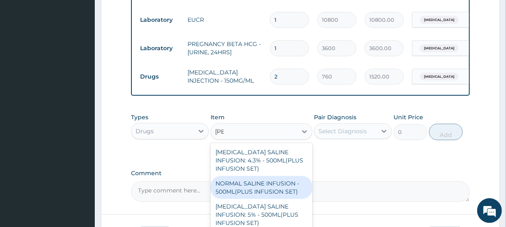
scroll to position [577, 0]
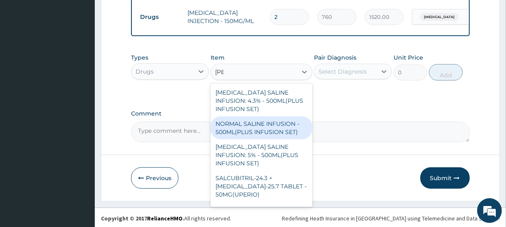
click at [270, 123] on div "NORMAL SALINE INFUSION - 500ML(PLUS INFUSION SET)" at bounding box center [260, 128] width 101 height 23
type input "1482"
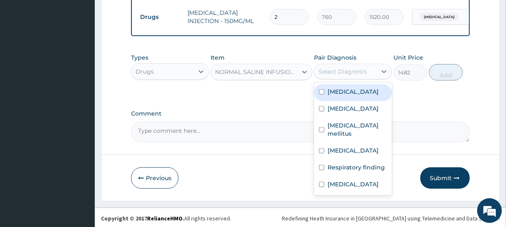
click at [343, 70] on div "Select Diagnosis" at bounding box center [342, 72] width 48 height 8
click at [346, 90] on label "Malaria" at bounding box center [352, 92] width 51 height 8
checkbox input "true"
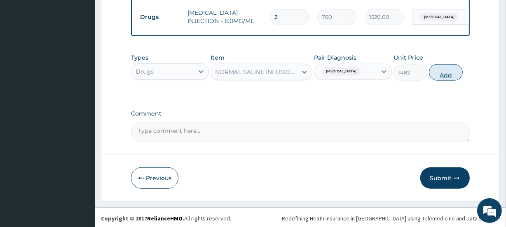
click at [448, 74] on button "Add" at bounding box center [446, 72] width 34 height 16
type input "0"
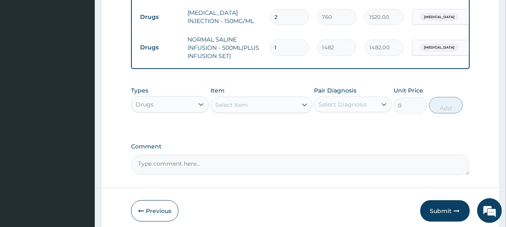
type input "2"
type input "2964.00"
click at [232, 105] on div "Select Item" at bounding box center [231, 105] width 33 height 8
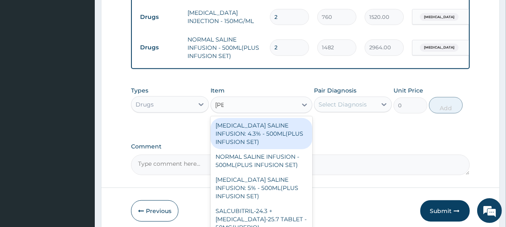
type input "sali"
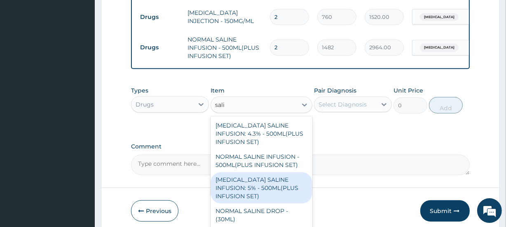
click at [260, 186] on div "DEXTROSE SALINE INFUSION: 5% - 500ML(PLUS INFUSION SET)" at bounding box center [260, 188] width 101 height 31
type input "1482"
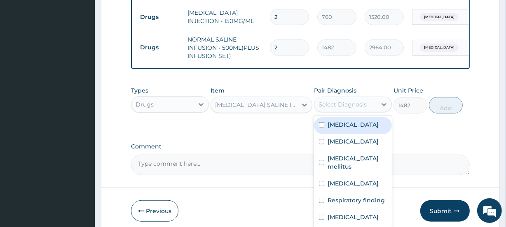
click at [362, 104] on div "Select Diagnosis" at bounding box center [342, 104] width 48 height 8
click at [358, 118] on div "Malaria" at bounding box center [353, 125] width 78 height 17
checkbox input "true"
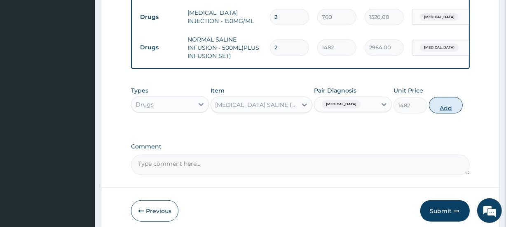
click at [446, 107] on button "Add" at bounding box center [446, 105] width 34 height 16
type input "0"
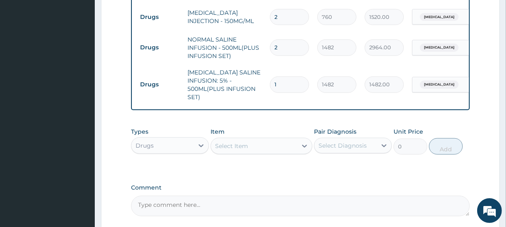
click at [280, 78] on input "1" at bounding box center [289, 85] width 39 height 16
type input "2"
type input "2964.00"
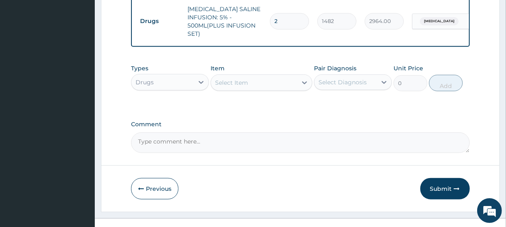
scroll to position [651, 0]
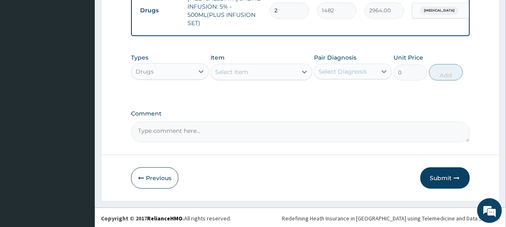
click at [240, 72] on div "Select Item" at bounding box center [231, 72] width 33 height 8
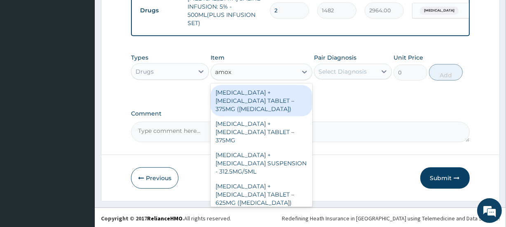
type input "amoxi"
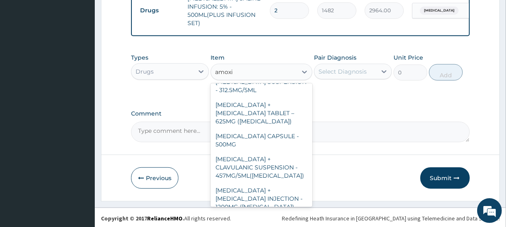
scroll to position [80, 0]
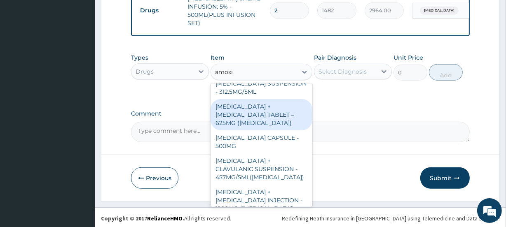
click at [249, 105] on div "AMOXICILLIN + CLAVULANIC ACID TABLET – 625MG (AUGMENTIN)" at bounding box center [260, 114] width 101 height 31
type input "912"
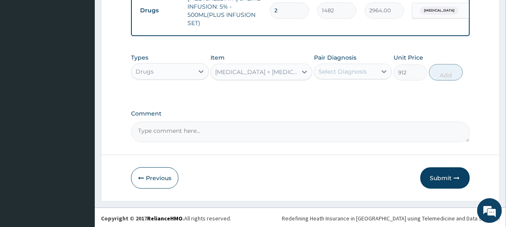
click at [358, 71] on div "Select Diagnosis" at bounding box center [342, 72] width 48 height 8
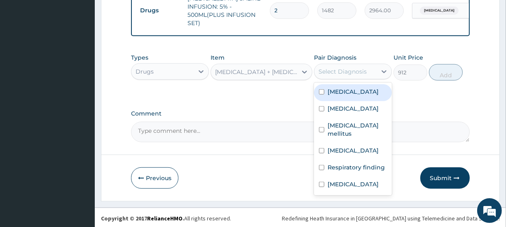
click at [355, 93] on div "Malaria" at bounding box center [353, 92] width 78 height 17
checkbox input "true"
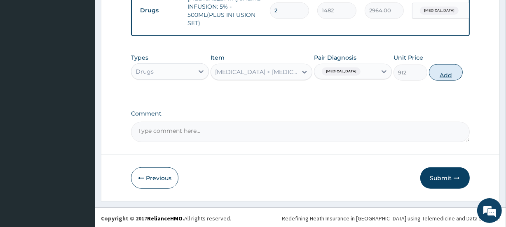
click at [446, 74] on button "Add" at bounding box center [446, 72] width 34 height 16
type input "0"
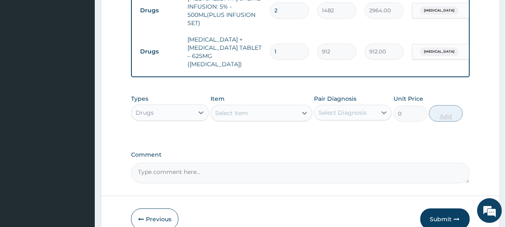
type input "2"
type input "1824.00"
type input "3"
type input "2736.00"
type input "5"
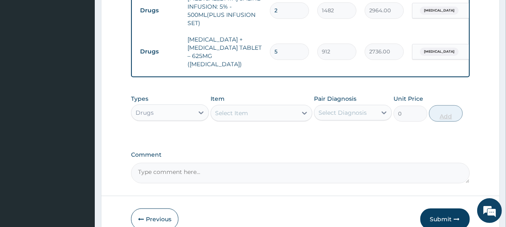
type input "4560.00"
type input "6"
type input "5472.00"
type input "7"
type input "6384.00"
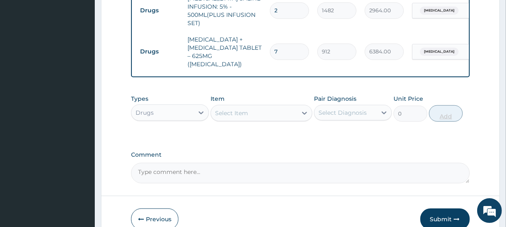
type input "8"
type input "7296.00"
type input "9"
type input "8208.00"
type input "10"
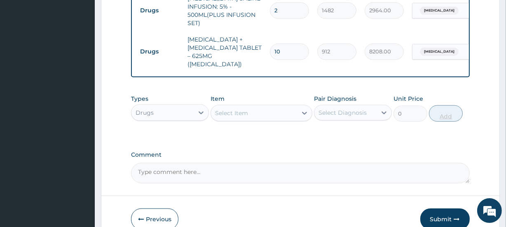
type input "9120.00"
click at [254, 111] on div "Select Item" at bounding box center [254, 113] width 86 height 13
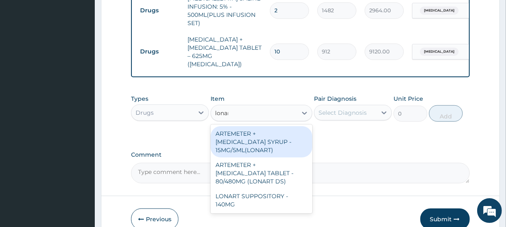
type input "lonart"
click at [257, 140] on div "ARTEMETER + LUMEFANTRINE SYRUP - 15MG/5ML(LONART)" at bounding box center [260, 141] width 101 height 31
type input "2280"
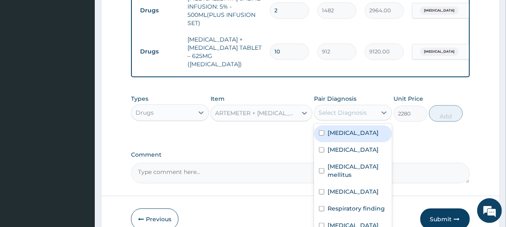
click at [346, 109] on div "Select Diagnosis" at bounding box center [342, 113] width 48 height 8
click at [346, 131] on label "Malaria" at bounding box center [352, 133] width 51 height 8
checkbox input "true"
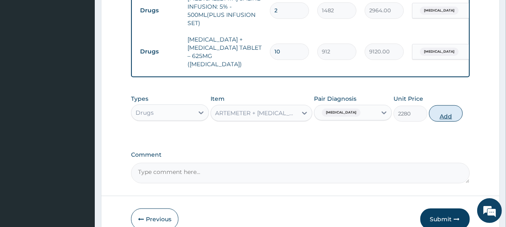
click at [443, 116] on button "Add" at bounding box center [446, 113] width 34 height 16
type input "0"
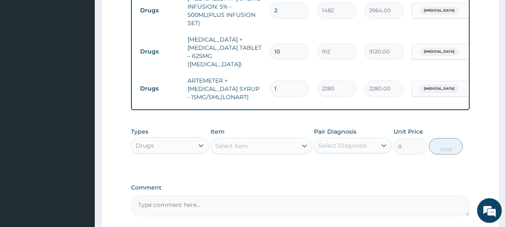
click at [245, 146] on div "Select Item" at bounding box center [231, 146] width 33 height 8
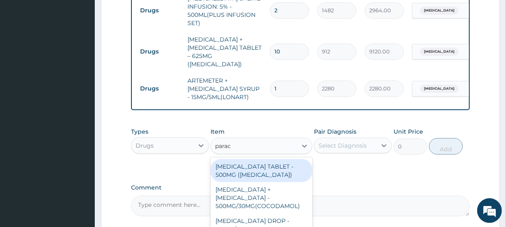
type input "parace"
click at [250, 171] on div "PARACETAMOL TABLET - 500MG (PANADOL)" at bounding box center [260, 170] width 101 height 23
type input "57"
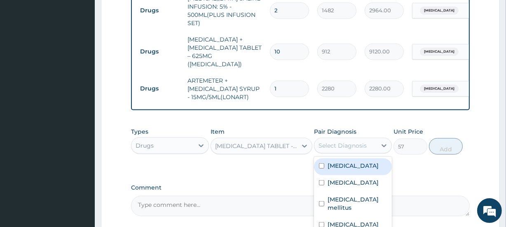
click at [354, 143] on div "Select Diagnosis" at bounding box center [342, 146] width 48 height 8
click at [350, 162] on div "Malaria" at bounding box center [353, 167] width 78 height 17
checkbox input "true"
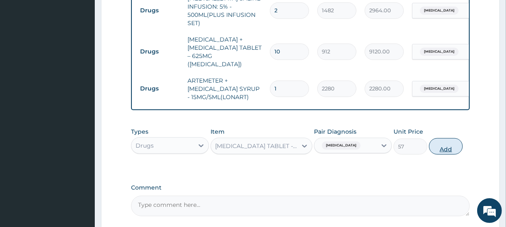
click at [444, 147] on button "Add" at bounding box center [446, 146] width 34 height 16
type input "0"
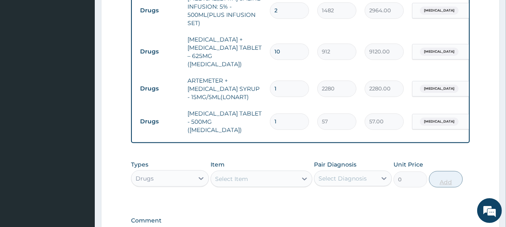
type input "2"
type input "114.00"
type input "4"
type input "228.00"
type input "5"
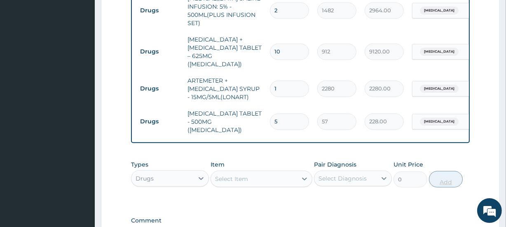
type input "285.00"
type input "6"
type input "342.00"
type input "7"
type input "399.00"
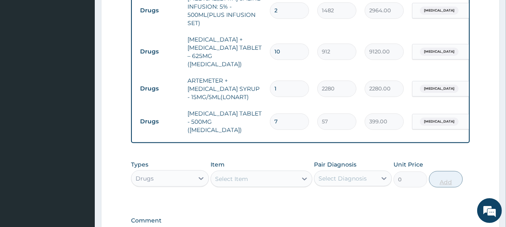
type input "8"
type input "456.00"
type input "9"
type input "513.00"
type input "10"
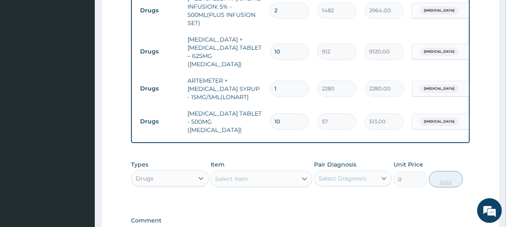
type input "570.00"
type input "11"
type input "627.00"
type input "12"
type input "684.00"
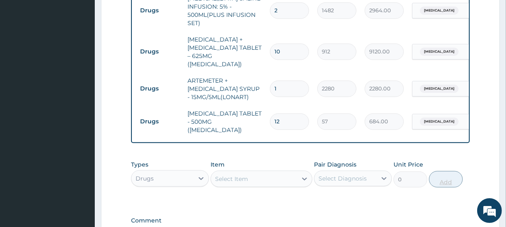
type input "13"
type input "741.00"
type input "14"
type input "798.00"
type input "15"
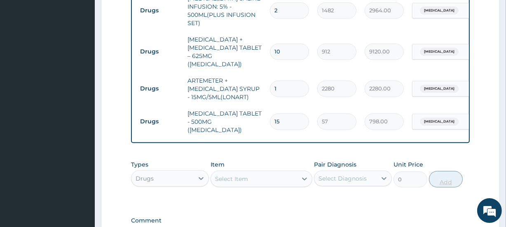
type input "855.00"
type input "16"
type input "912.00"
type input "17"
type input "969.00"
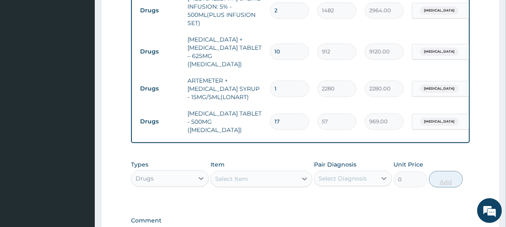
type input "18"
type input "1026.00"
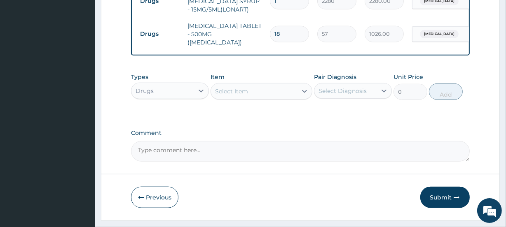
scroll to position [754, 0]
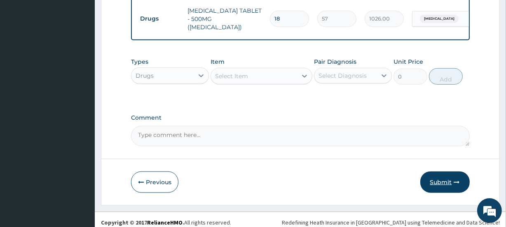
click at [441, 175] on button "Submit" at bounding box center [444, 182] width 49 height 21
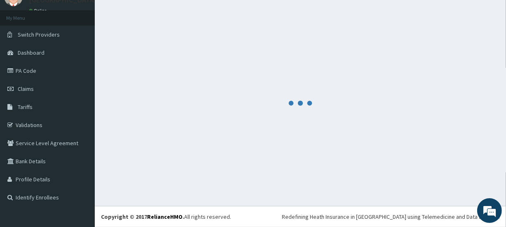
scroll to position [37, 0]
